Goal: Find specific page/section: Find specific page/section

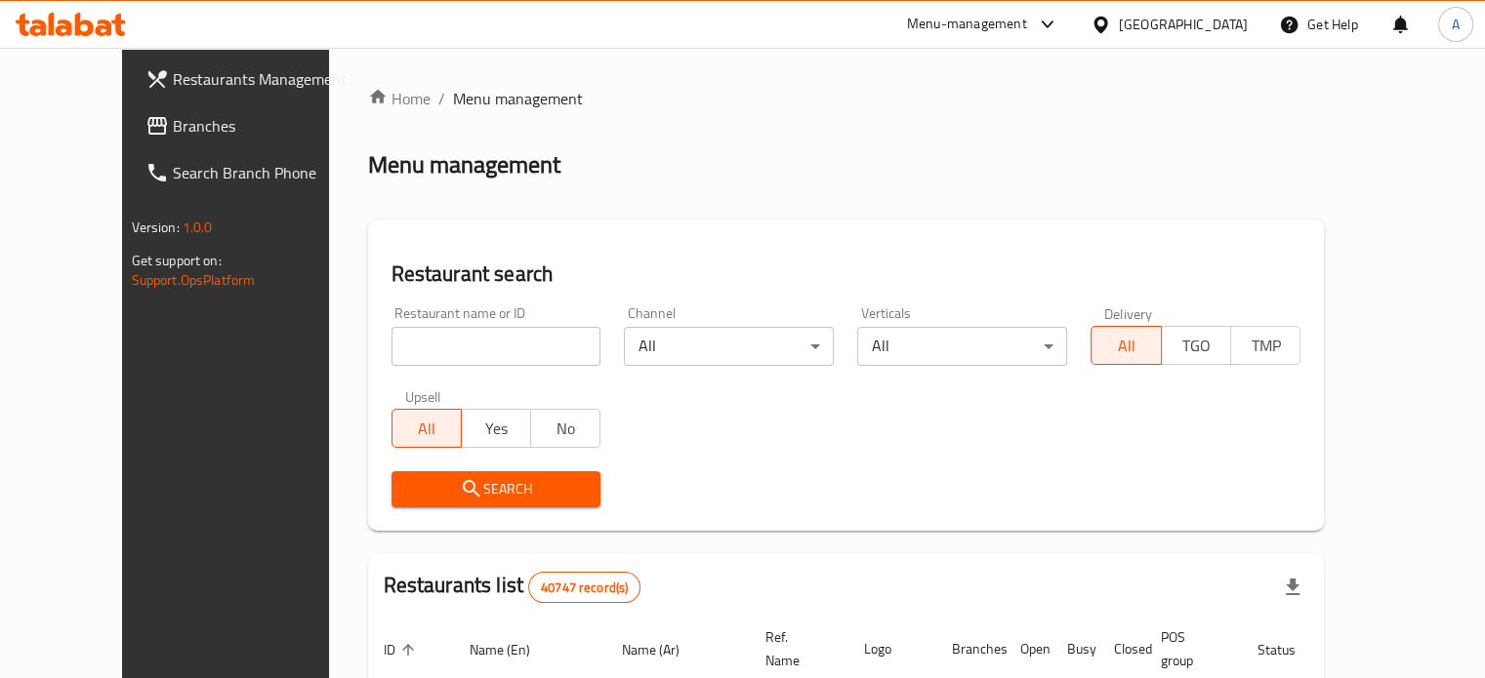
drag, startPoint x: 0, startPoint y: 0, endPoint x: 371, endPoint y: 350, distance: 510.3
click at [391, 350] on input "search" at bounding box center [496, 346] width 210 height 39
type input "spago"
click at [407, 485] on span "Search" at bounding box center [496, 489] width 179 height 24
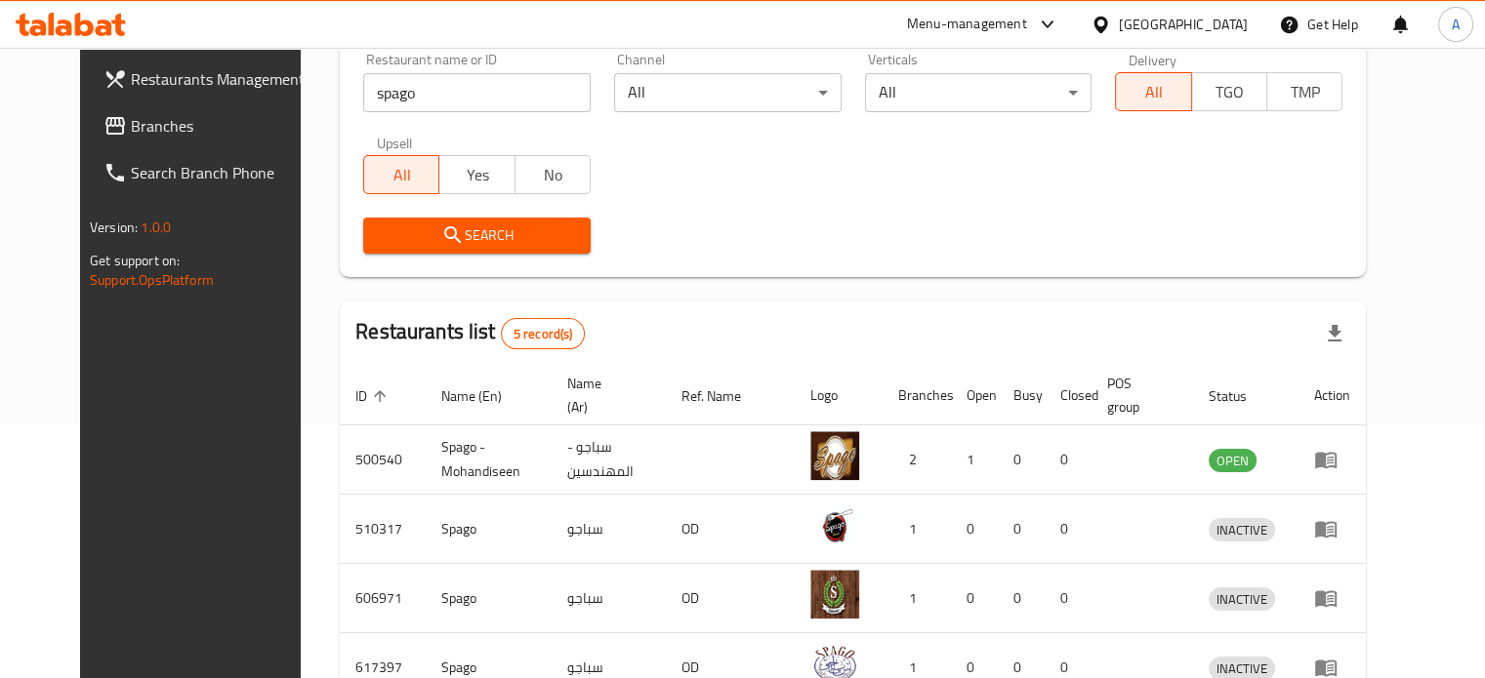
scroll to position [449, 0]
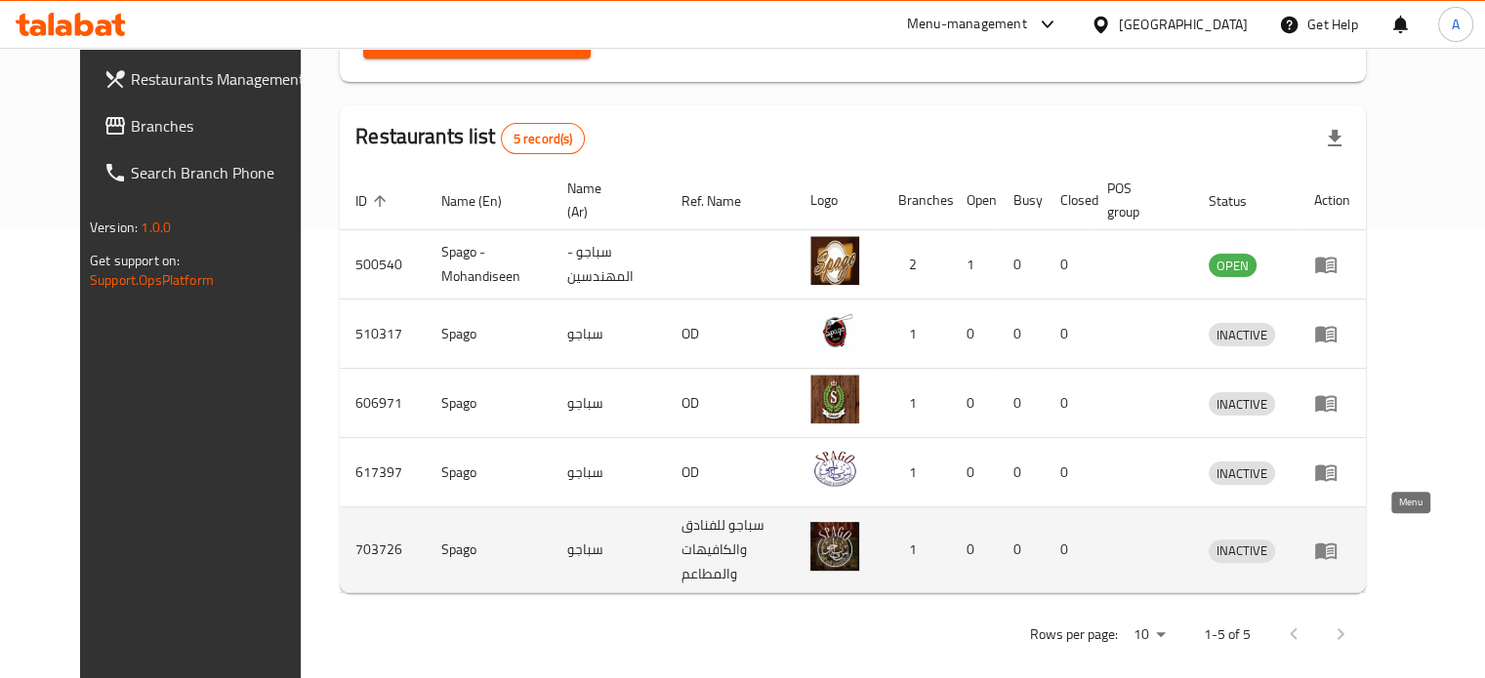
click at [1337, 543] on icon "enhanced table" at bounding box center [1325, 550] width 23 height 23
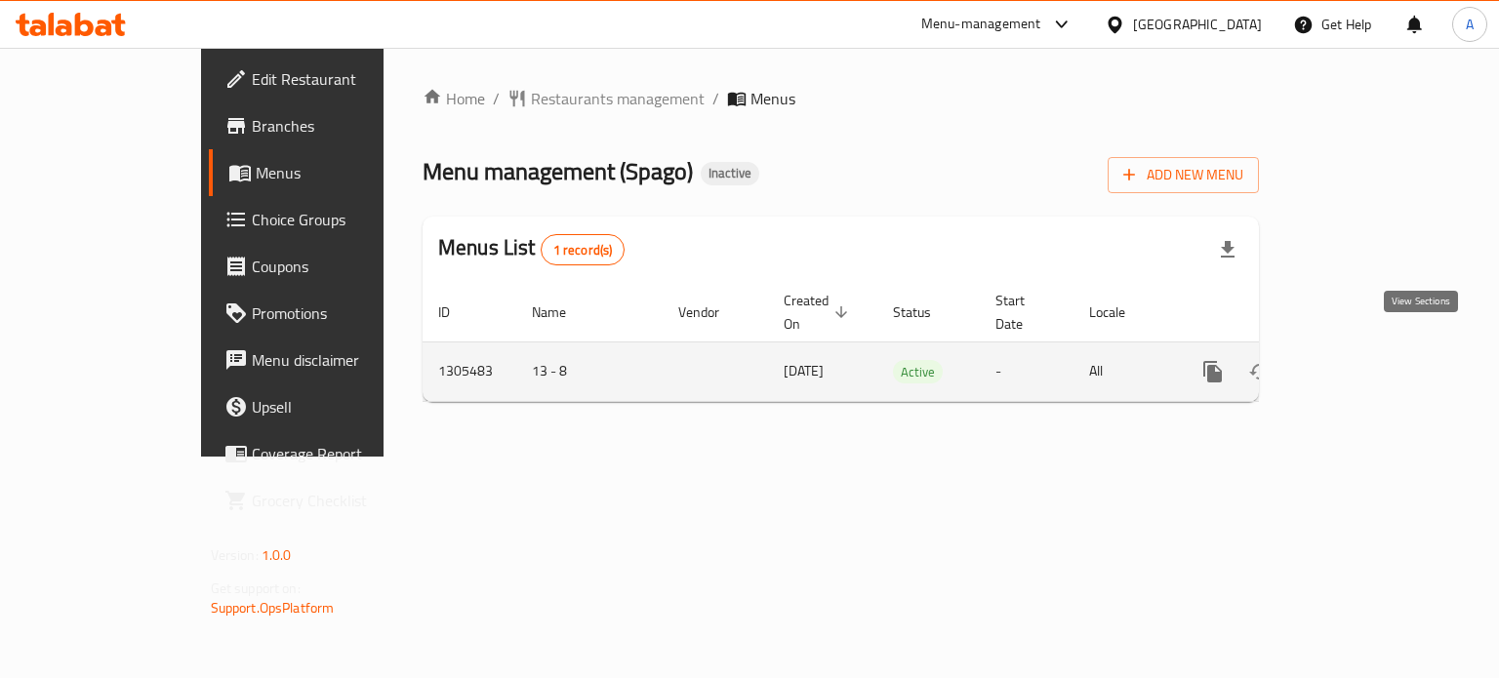
click at [1366, 360] on icon "enhanced table" at bounding box center [1353, 371] width 23 height 23
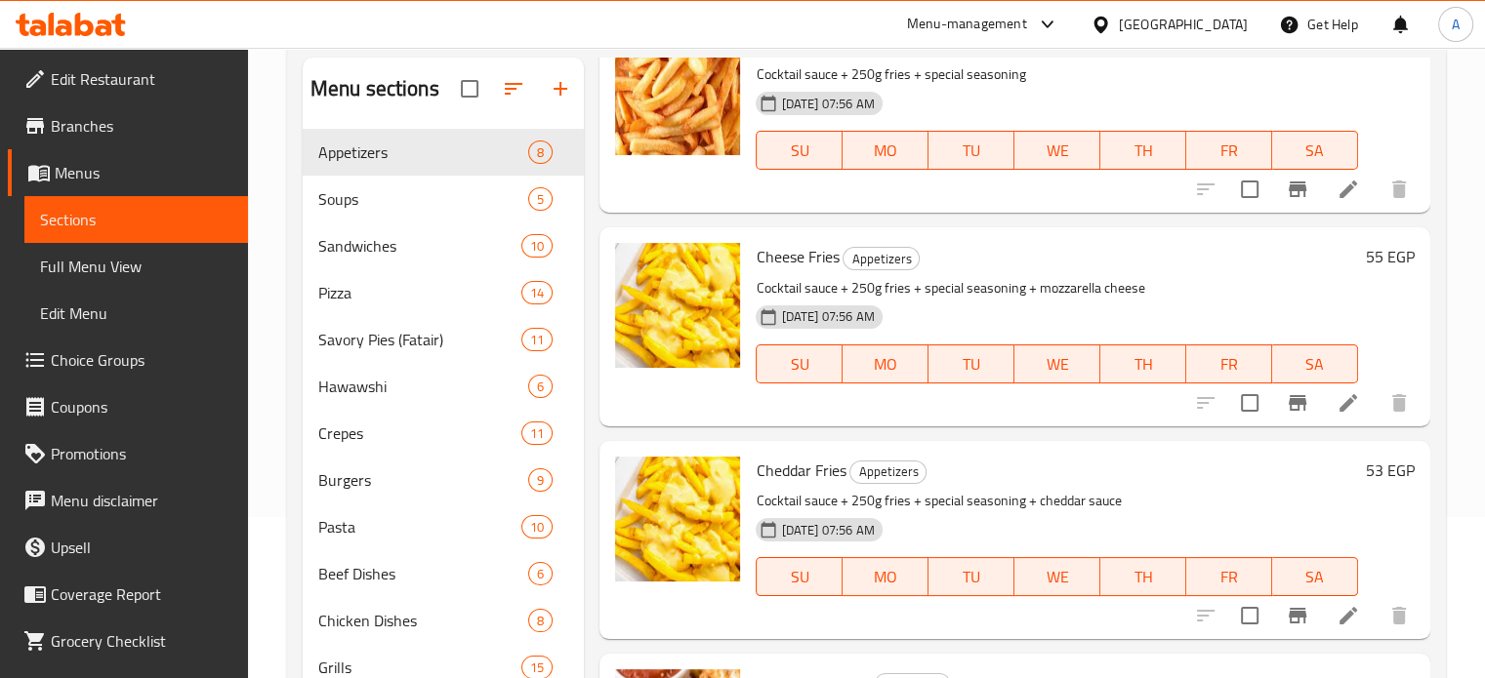
scroll to position [159, 0]
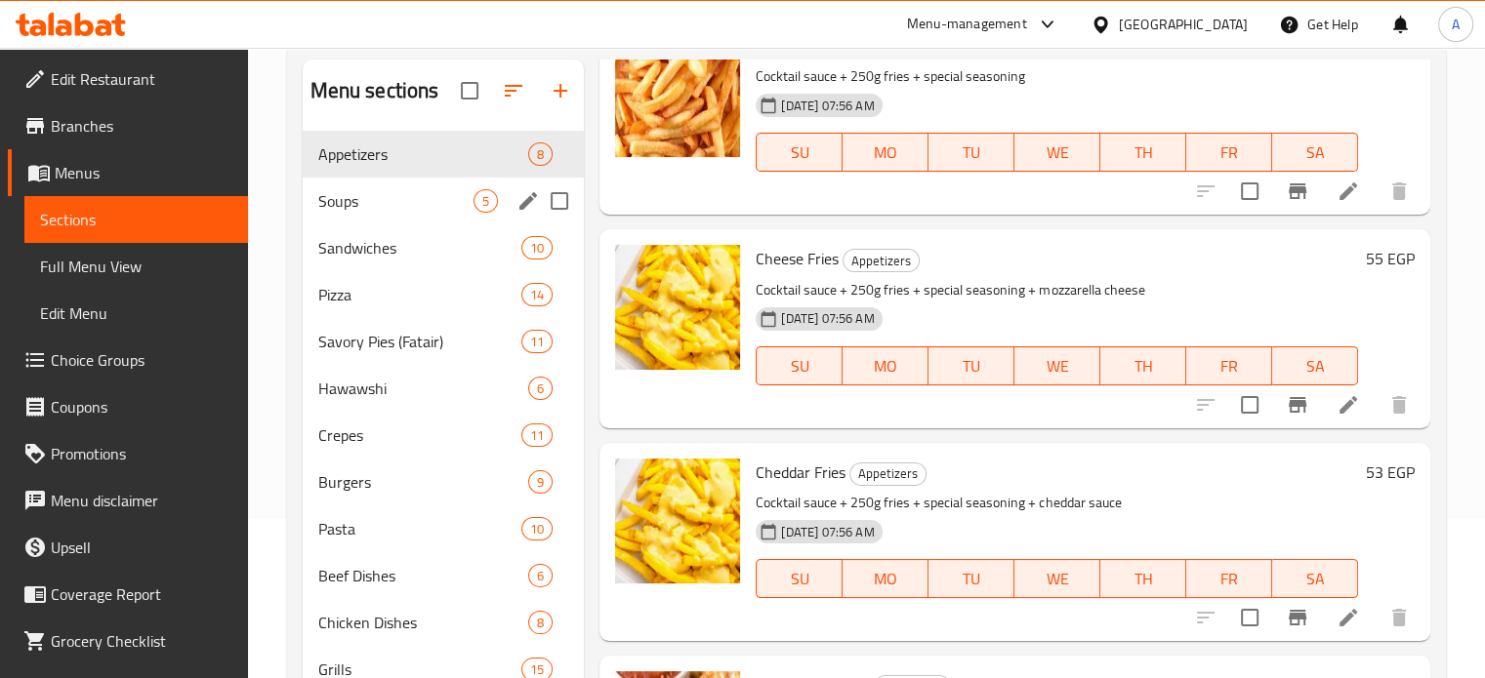
click at [387, 212] on span "Soups" at bounding box center [396, 200] width 156 height 23
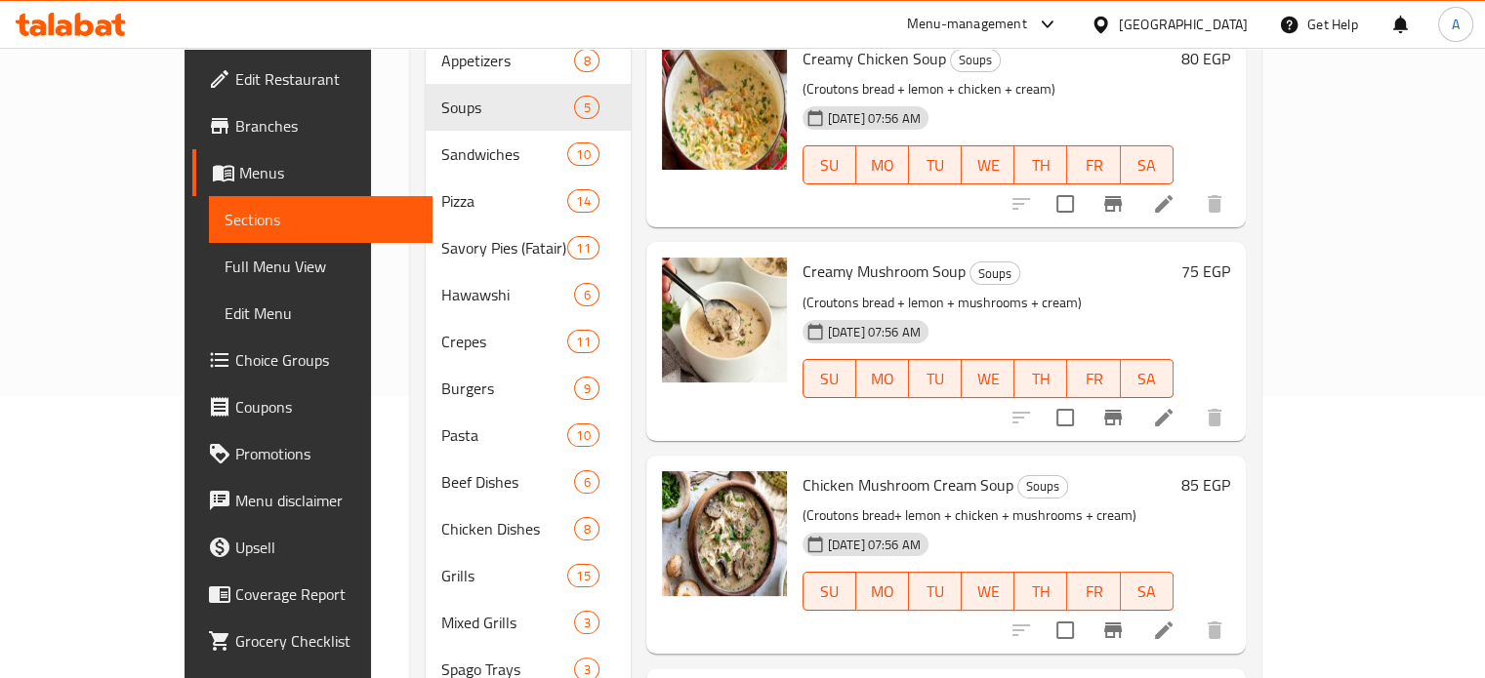
scroll to position [280, 0]
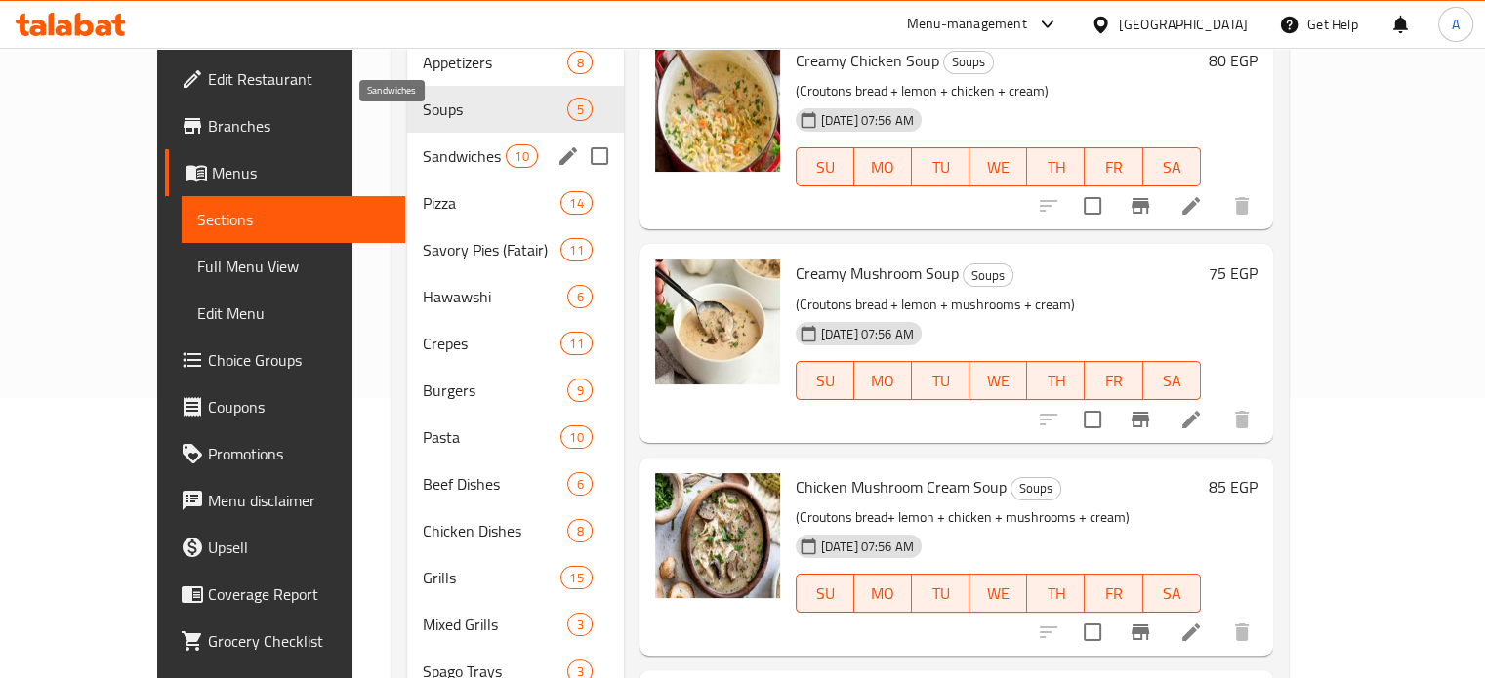
click at [423, 144] on span "Sandwiches" at bounding box center [464, 155] width 83 height 23
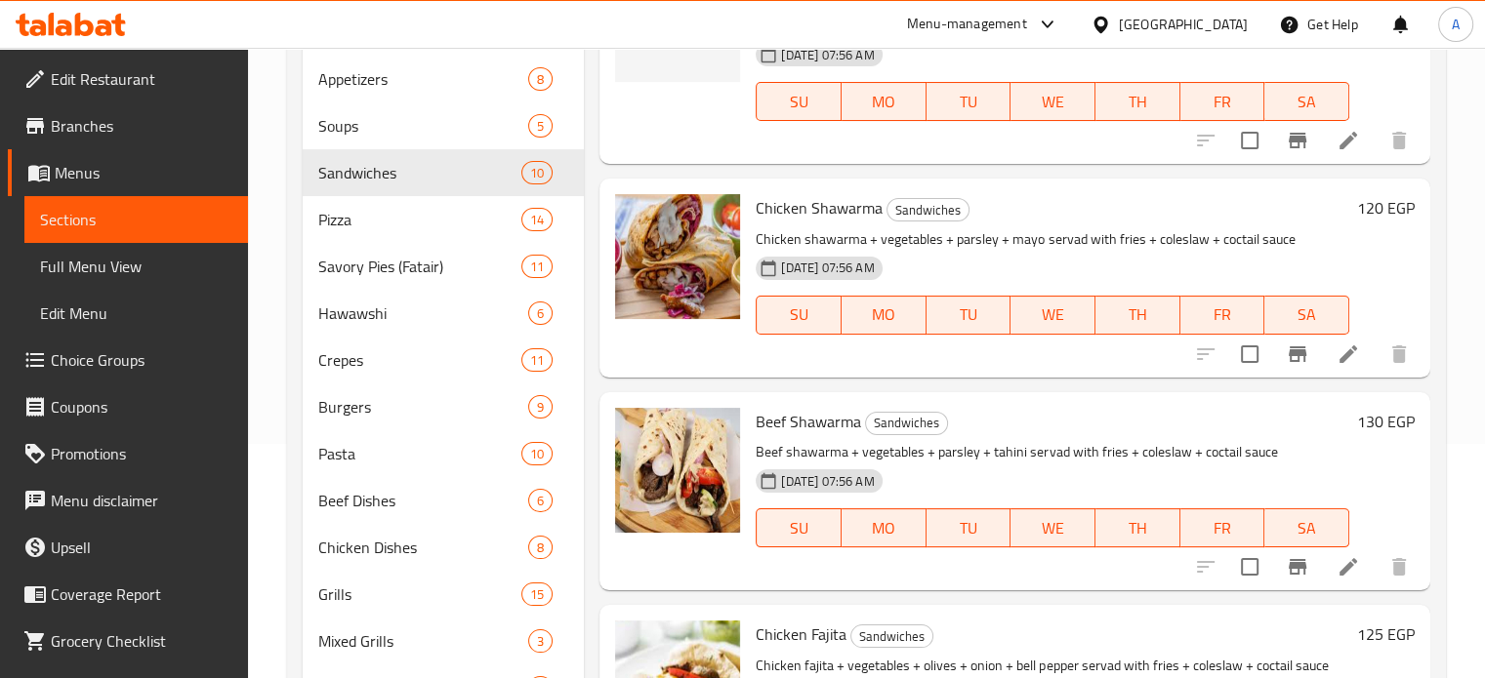
scroll to position [226, 0]
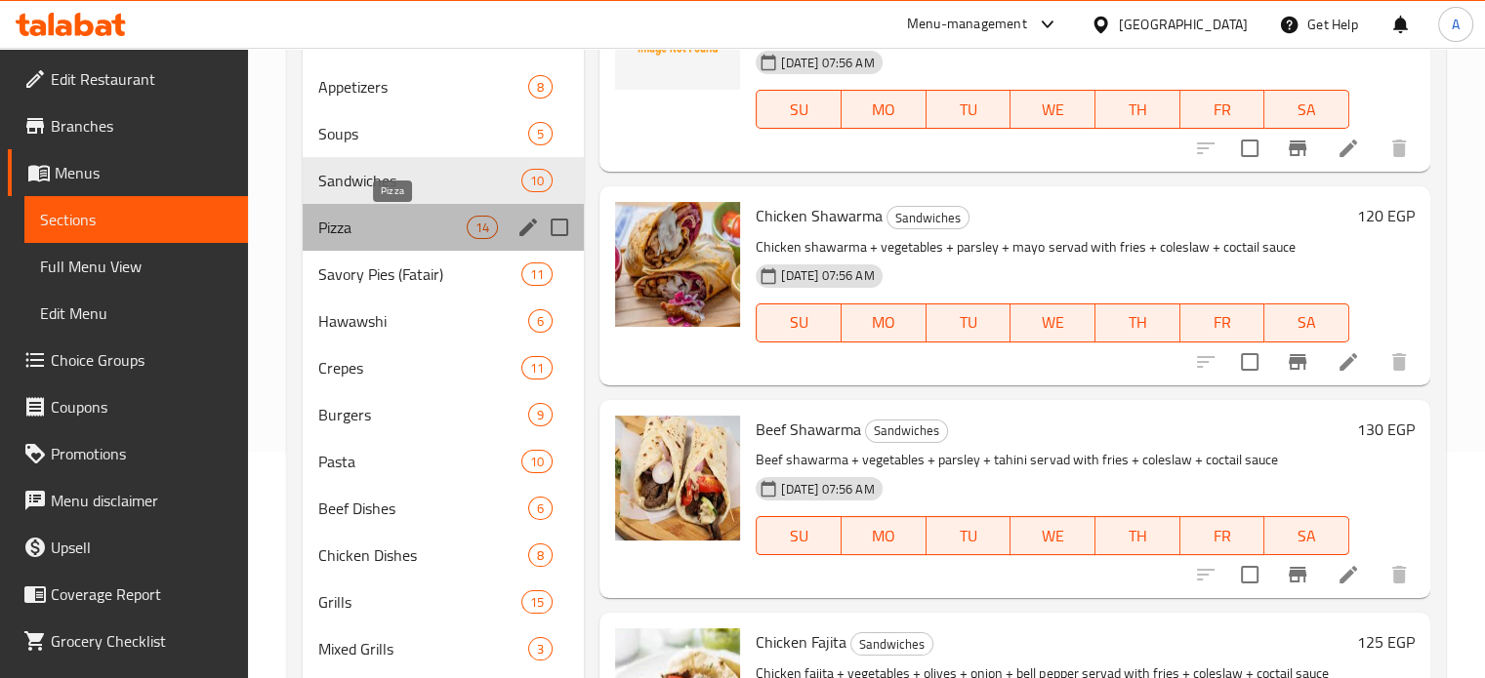
click at [386, 235] on span "Pizza" at bounding box center [392, 227] width 149 height 23
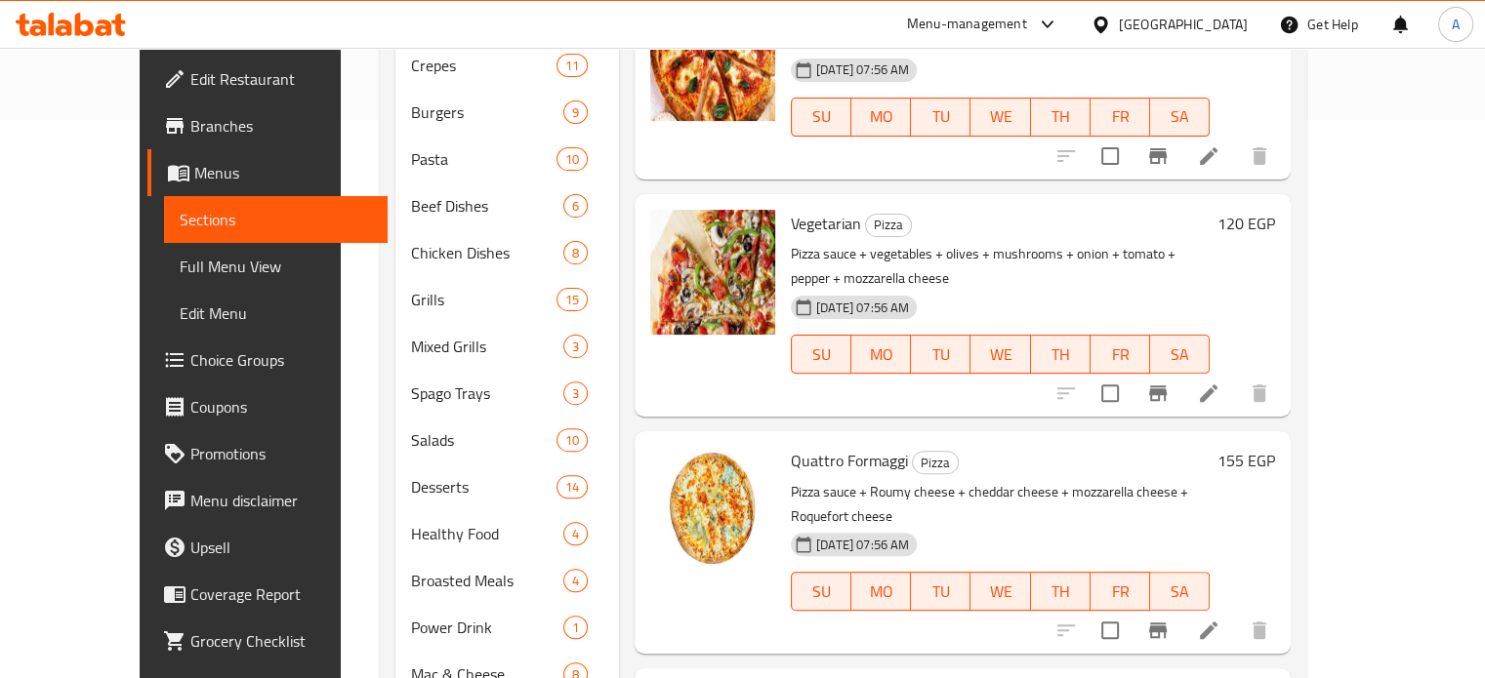
scroll to position [383, 0]
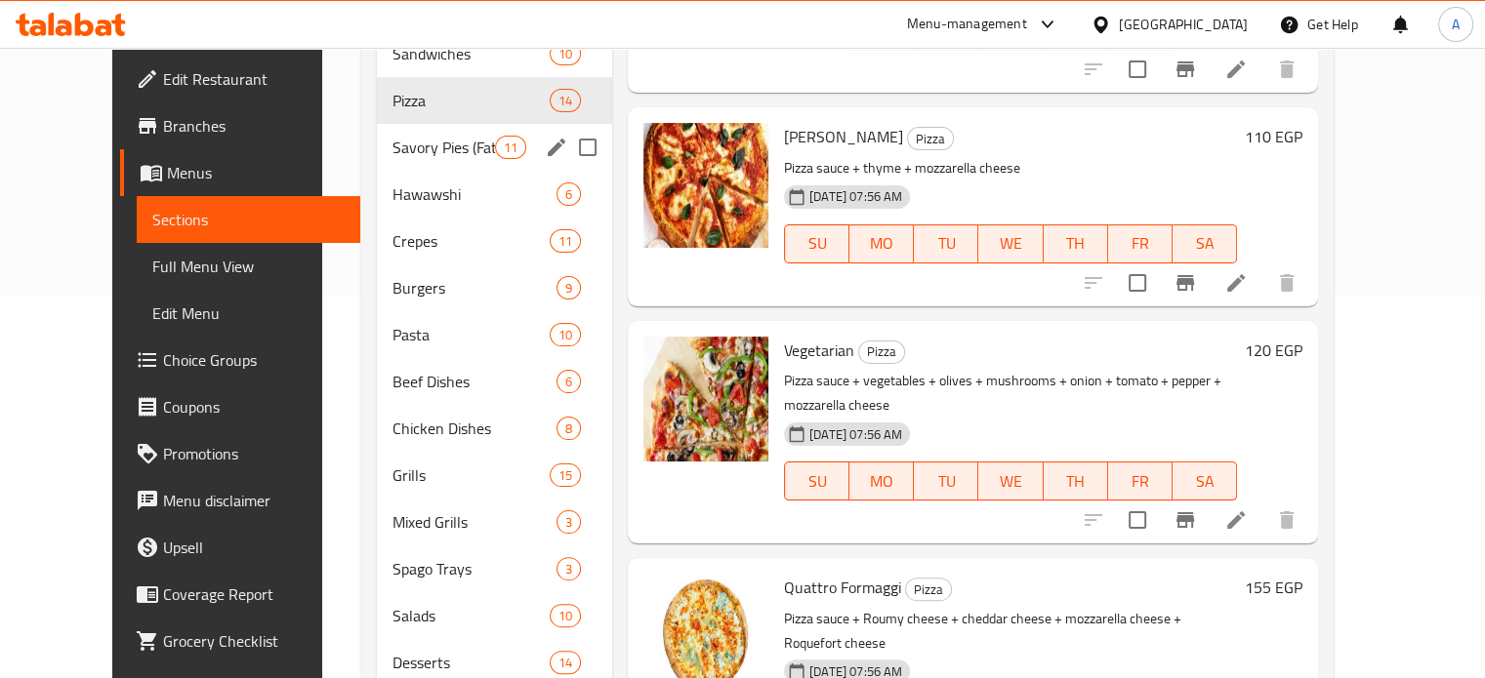
click at [392, 136] on span "Savory Pies (Fatair)" at bounding box center [443, 147] width 103 height 23
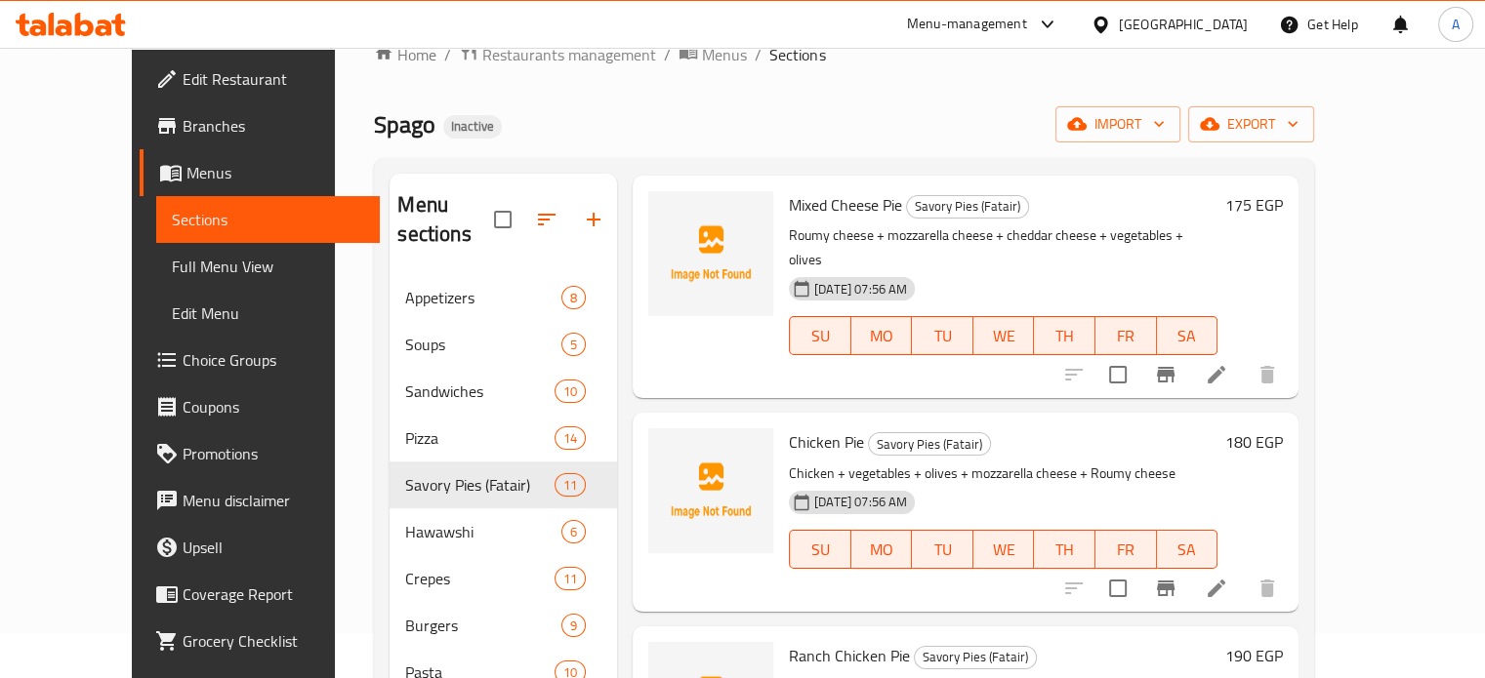
scroll to position [43, 0]
